Goal: Find specific page/section: Find specific page/section

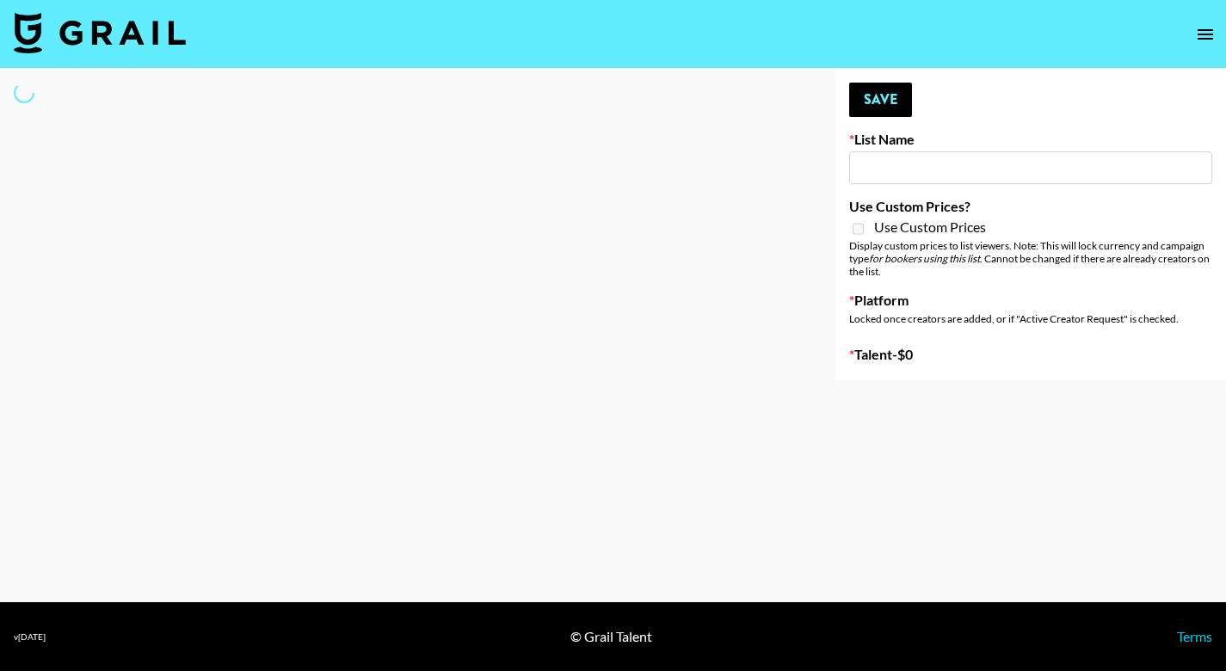
click at [916, 157] on input at bounding box center [1030, 167] width 363 height 33
click at [900, 169] on input at bounding box center [1030, 167] width 363 height 33
type input "Ever Clean"
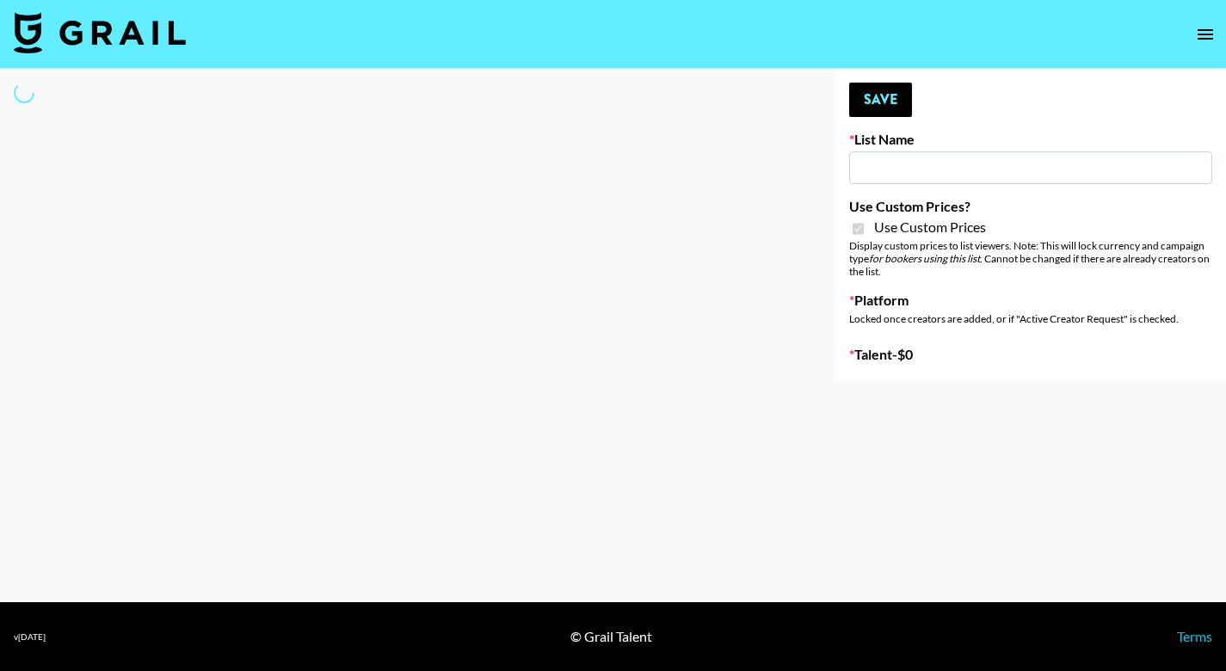
checkbox input "true"
select select "Brand"
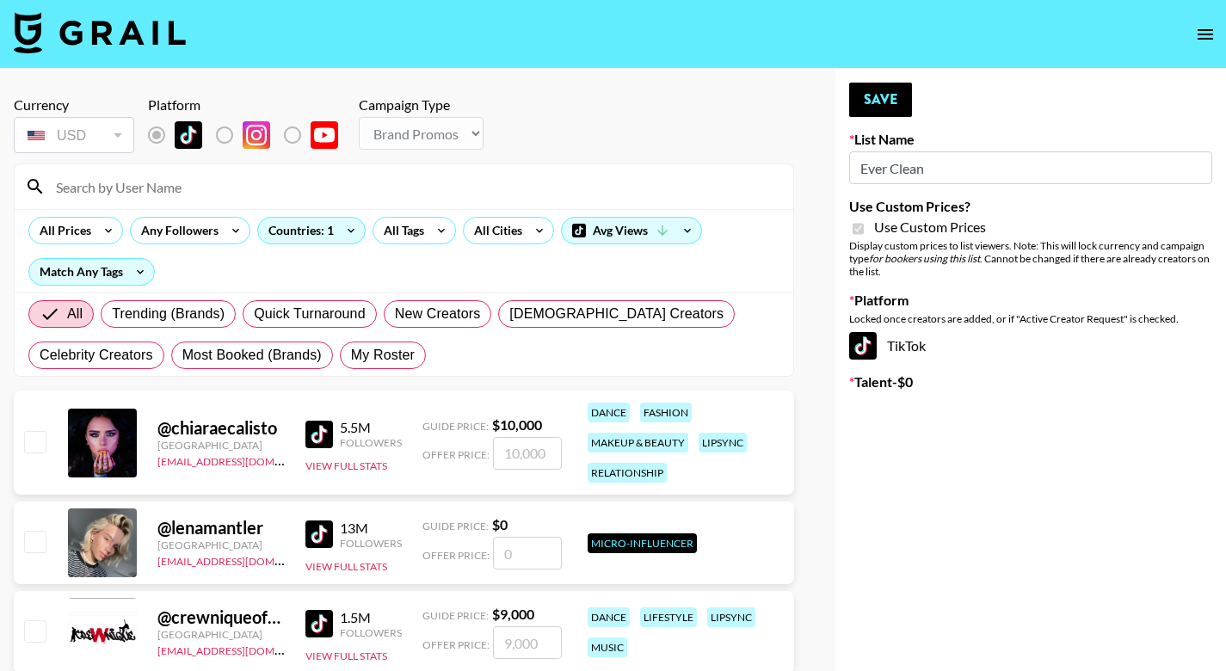
click at [900, 169] on input "Ever Clean" at bounding box center [1030, 167] width 363 height 33
type input "s"
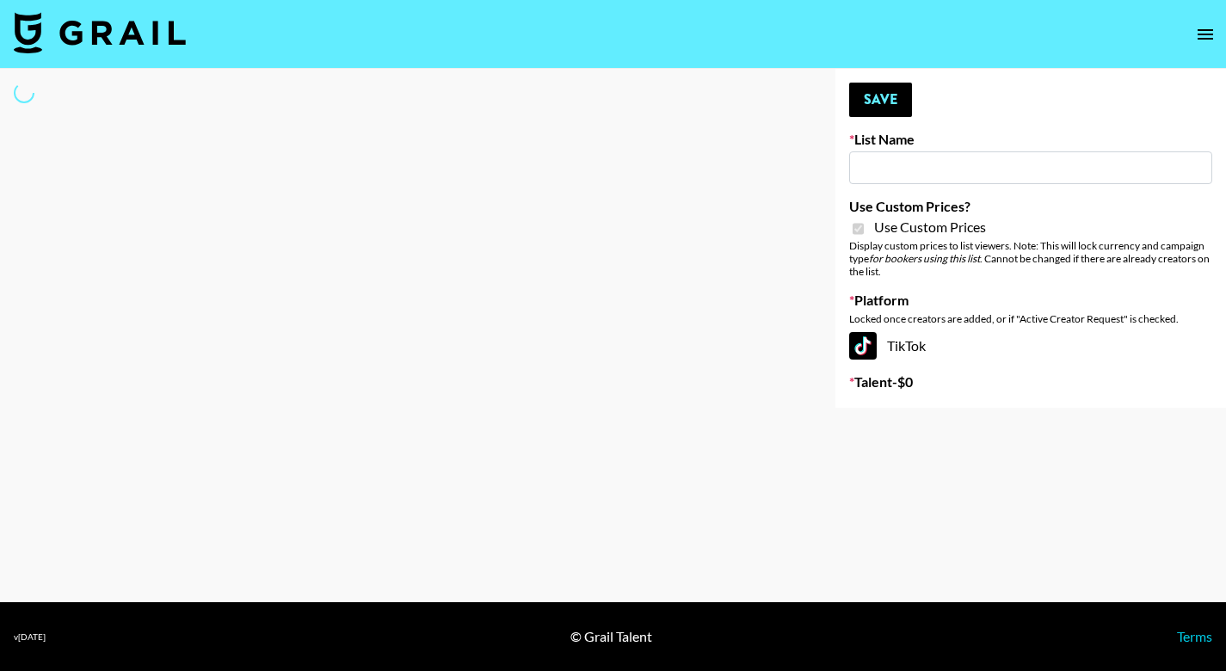
type input "s"
select select "Brand"
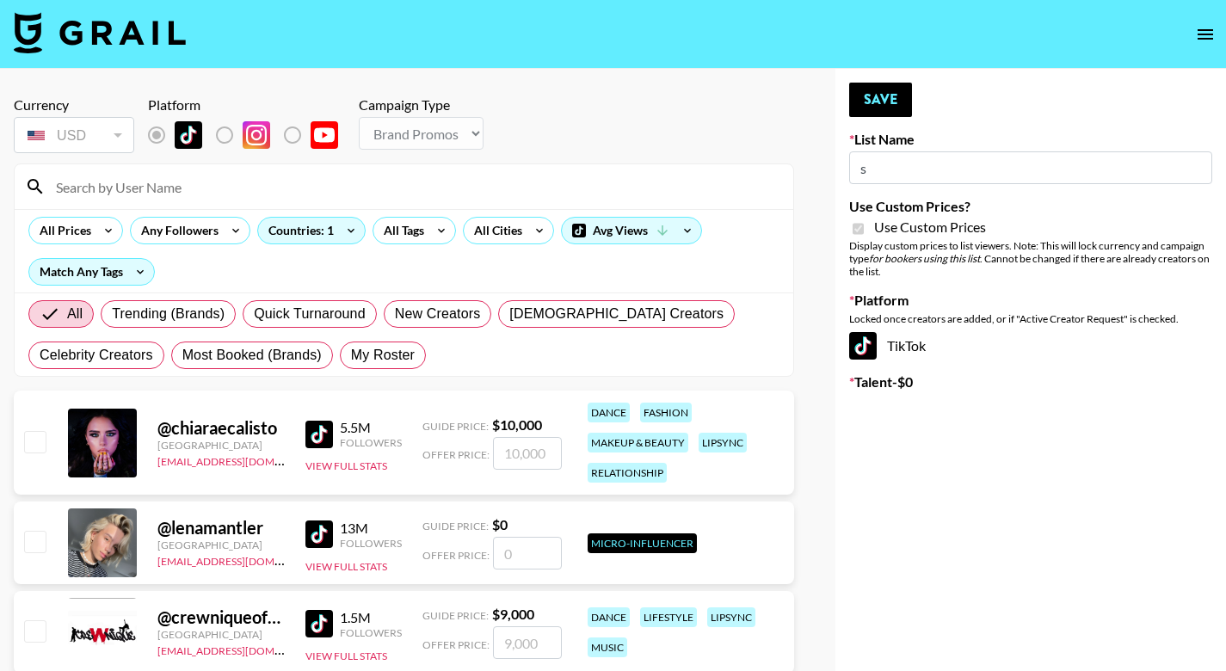
type input "s"
click at [243, 185] on input at bounding box center [414, 187] width 737 height 28
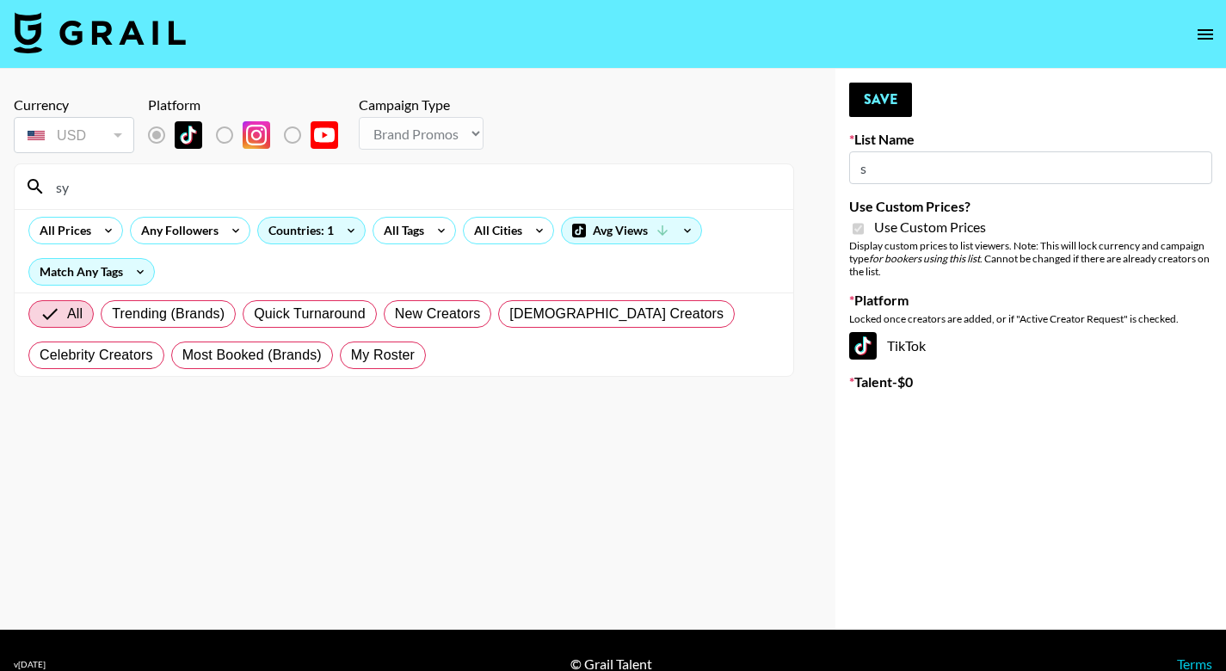
type input "s"
type input "@sydneyychambers"
